Goal: Information Seeking & Learning: Find specific fact

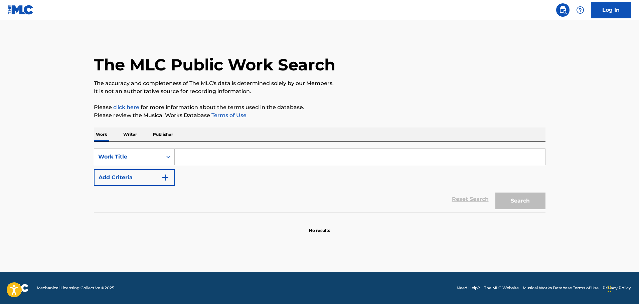
click at [181, 156] on input "Search Form" at bounding box center [360, 157] width 370 height 16
paste input "Poison Bell Biv [PERSON_NAME]"
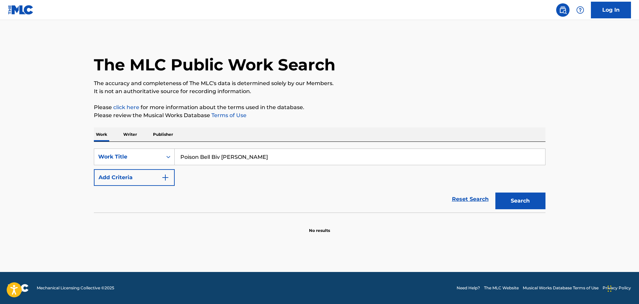
drag, startPoint x: 205, startPoint y: 154, endPoint x: 247, endPoint y: 158, distance: 41.6
click at [247, 158] on input "Poison Bell Biv [PERSON_NAME]" at bounding box center [360, 157] width 370 height 16
type input "Poison Bell Biv [PERSON_NAME]"
click at [153, 174] on button "Add Criteria" at bounding box center [134, 177] width 81 height 17
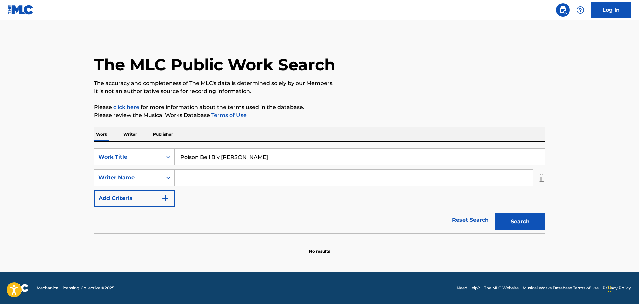
click at [269, 178] on input "Search Form" at bounding box center [354, 178] width 358 height 16
paste input "[PERSON_NAME]"
type input "[PERSON_NAME]"
click at [517, 220] on button "Search" at bounding box center [520, 221] width 50 height 17
click at [218, 153] on input "Poison Bell Biv [PERSON_NAME]" at bounding box center [360, 157] width 370 height 16
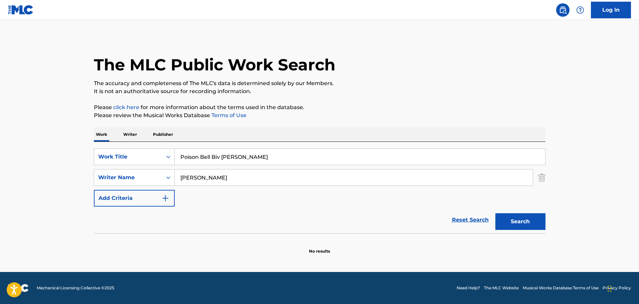
click at [218, 153] on input "Poison Bell Biv [PERSON_NAME]" at bounding box center [360, 157] width 370 height 16
click at [201, 190] on div "SearchWithCriteria846c0bdc-dc3b-40f3-9984-a24e3102caa8 Work Title Poison Bell B…" at bounding box center [320, 178] width 452 height 58
click at [203, 179] on input "[PERSON_NAME]" at bounding box center [354, 178] width 358 height 16
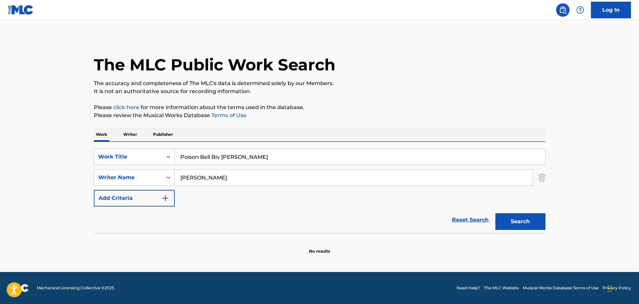
click at [203, 179] on input "[PERSON_NAME]" at bounding box center [354, 178] width 358 height 16
click at [222, 182] on input "[PERSON_NAME]" at bounding box center [354, 178] width 358 height 16
click at [228, 156] on input "Poison Bell Biv [PERSON_NAME]" at bounding box center [360, 157] width 370 height 16
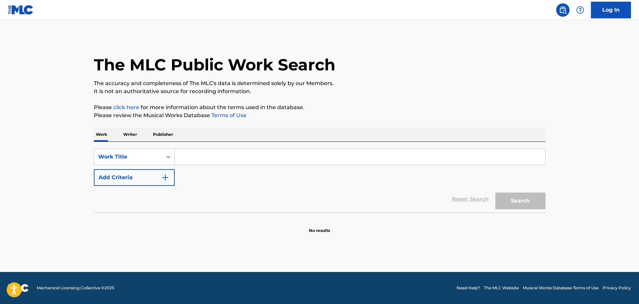
click at [217, 159] on input "Search Form" at bounding box center [360, 157] width 370 height 16
paste input "Elliot Straite"
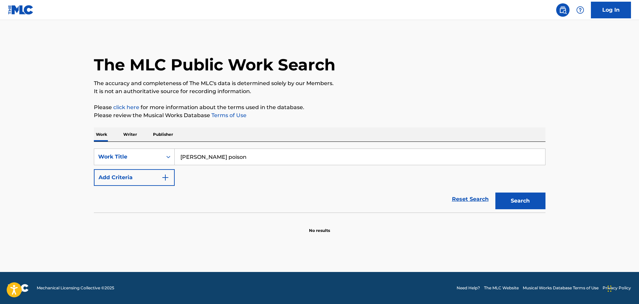
type input "Elliot Straite poison"
click at [495, 193] on button "Search" at bounding box center [520, 201] width 50 height 17
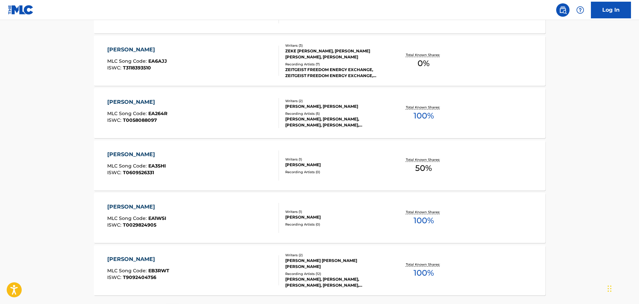
scroll to position [501, 0]
